Goal: Information Seeking & Learning: Understand process/instructions

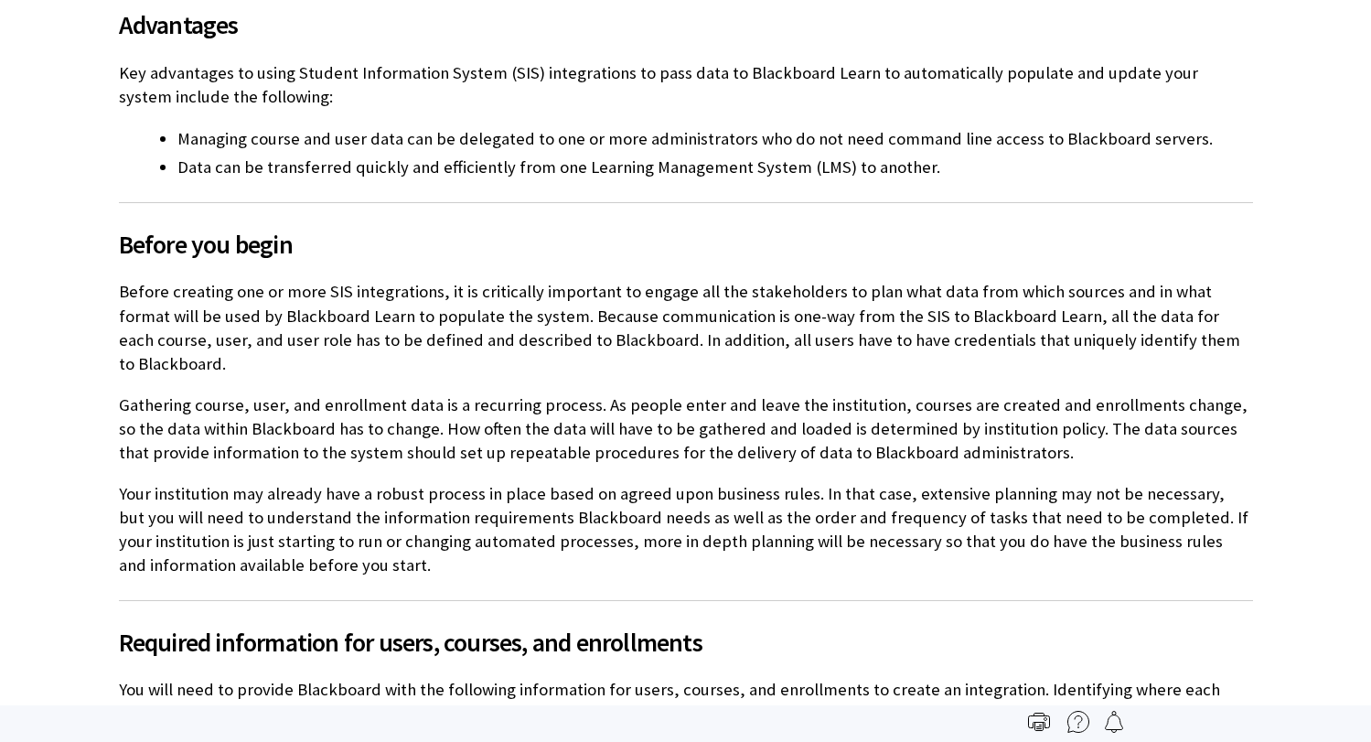
scroll to position [2584, 0]
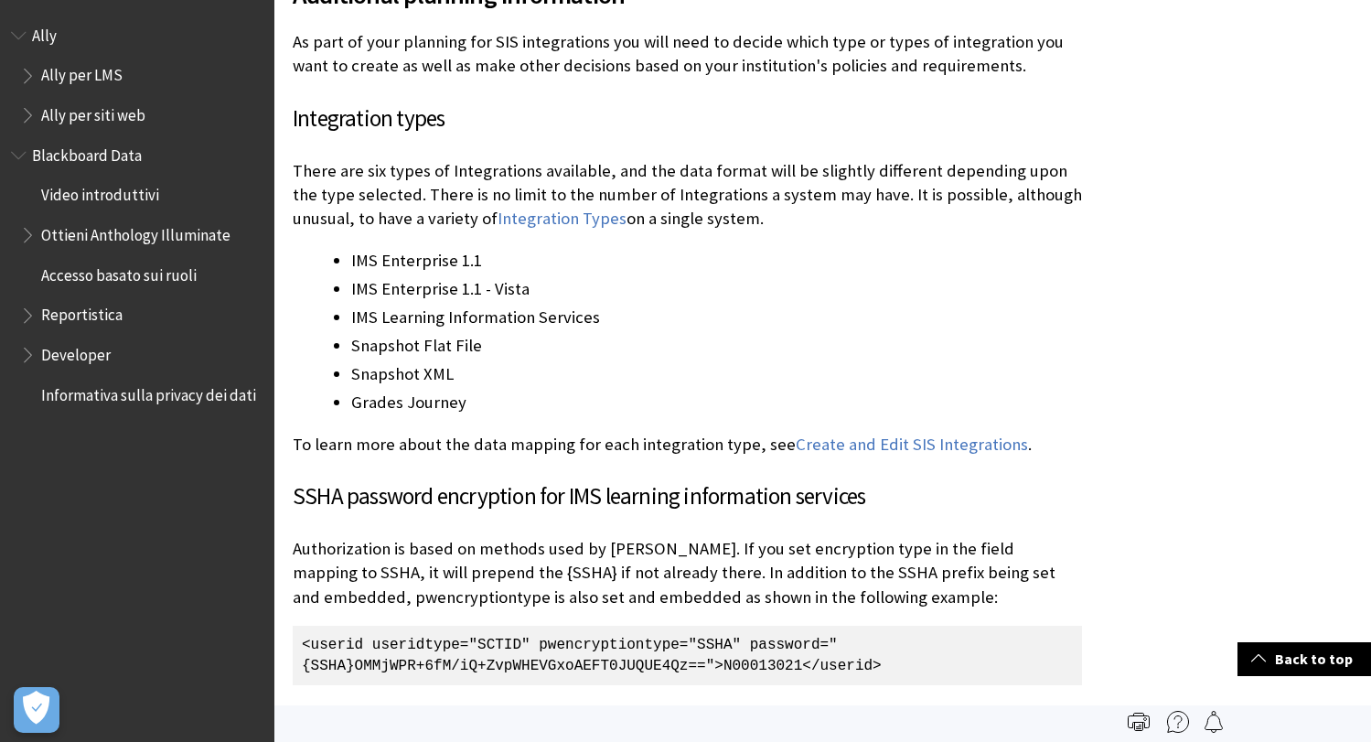
scroll to position [7773, 0]
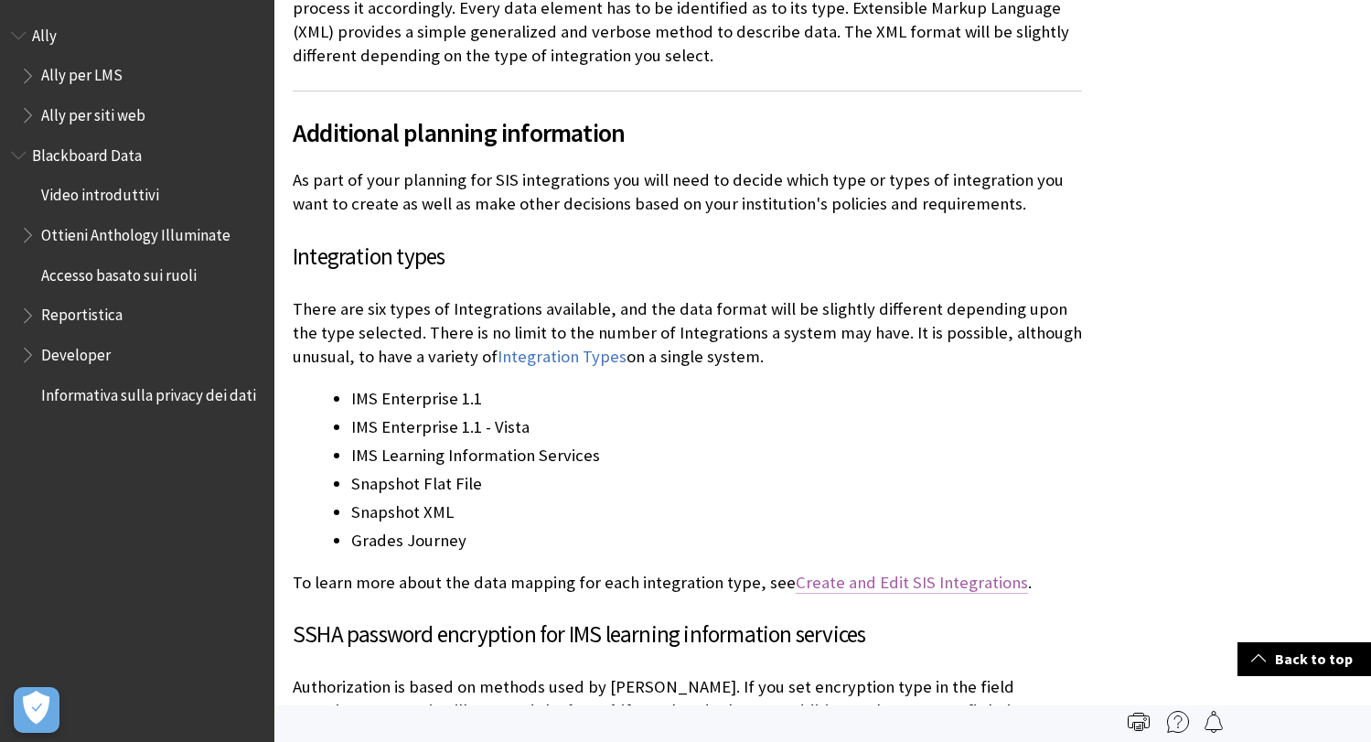
click at [856, 572] on link "Create and Edit SIS Integrations" at bounding box center [912, 583] width 232 height 22
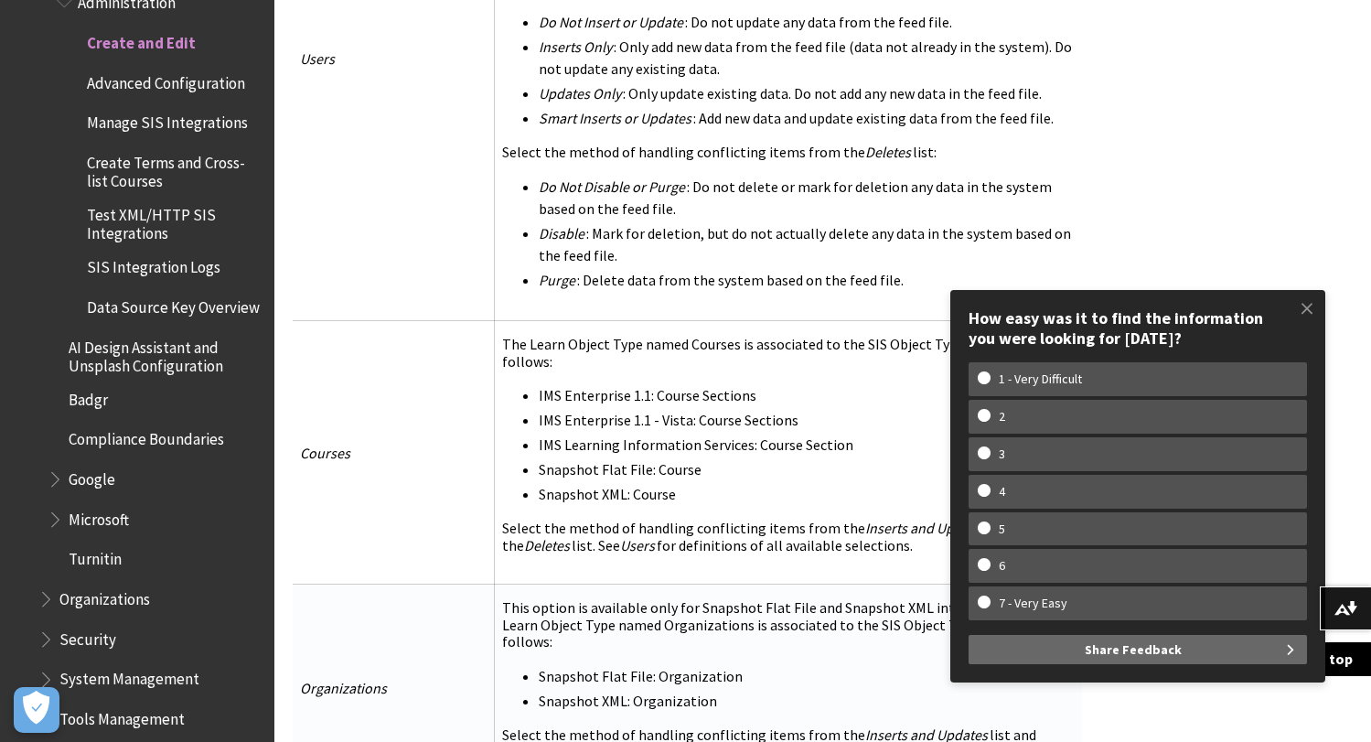
scroll to position [4389, 0]
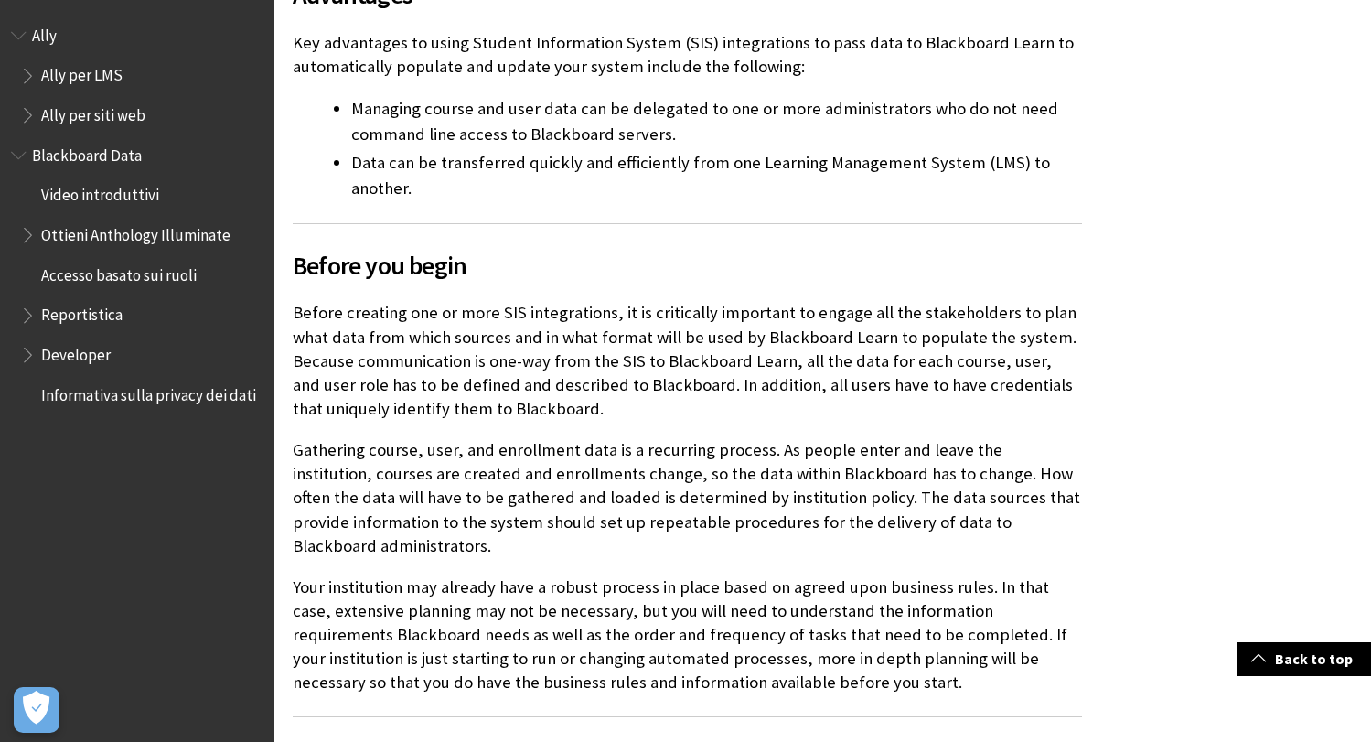
scroll to position [640, 0]
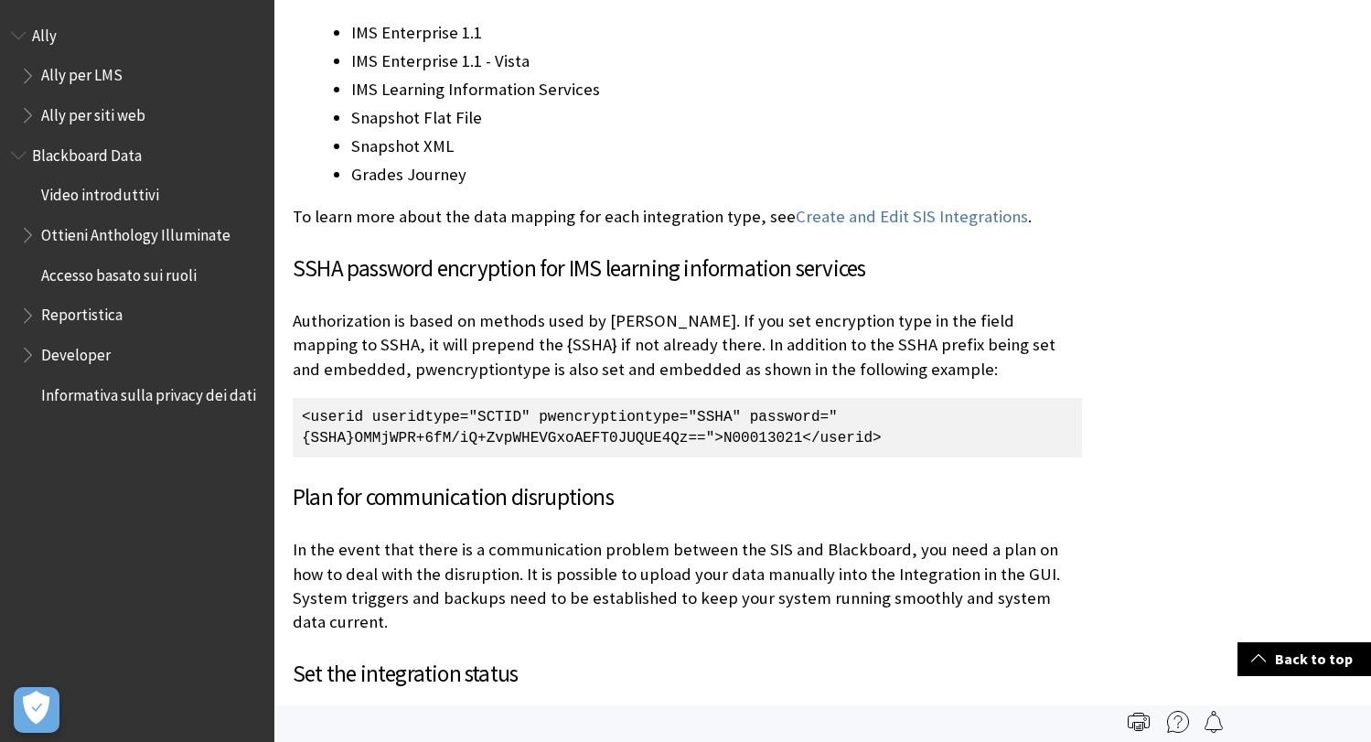
scroll to position [7864, 0]
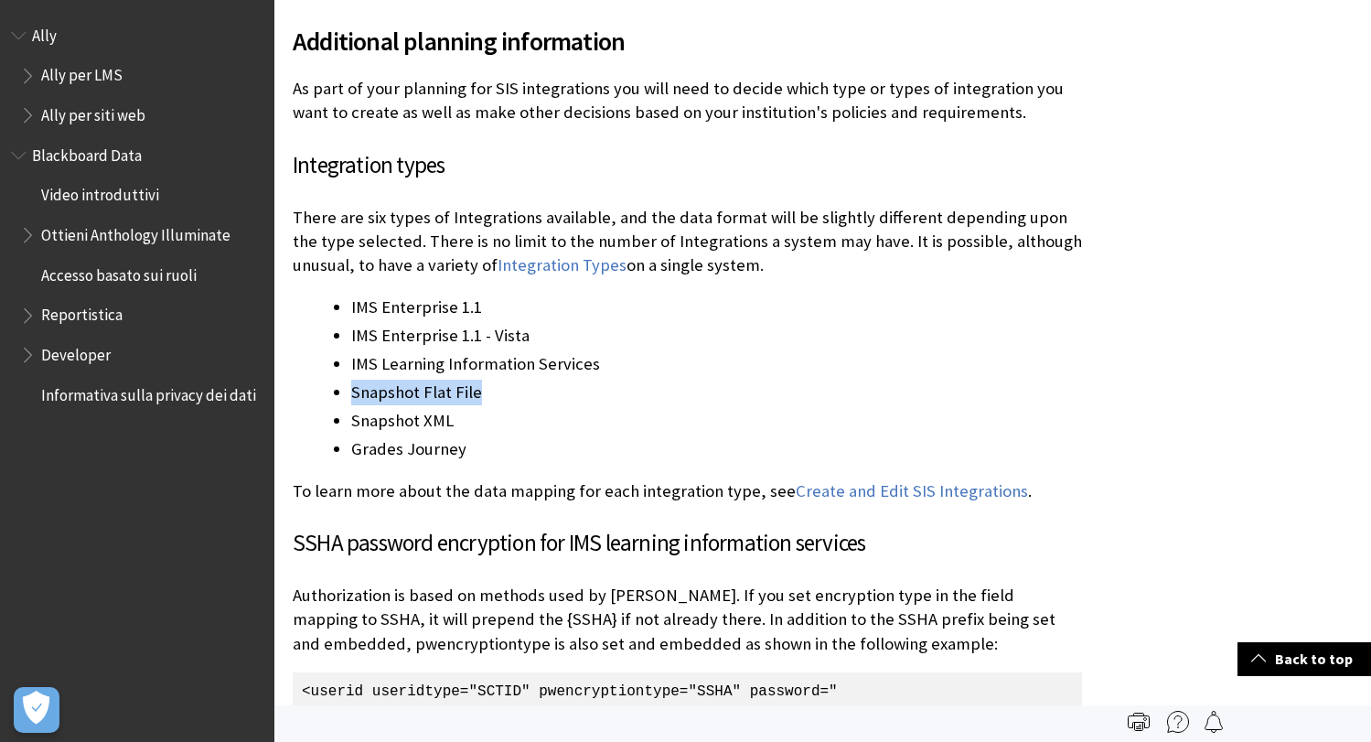
drag, startPoint x: 354, startPoint y: 314, endPoint x: 513, endPoint y: 316, distance: 159.1
click at [513, 380] on li "Snapshot Flat File" at bounding box center [716, 393] width 731 height 26
copy li "Snapshot Flat File"
